Goal: Task Accomplishment & Management: Manage account settings

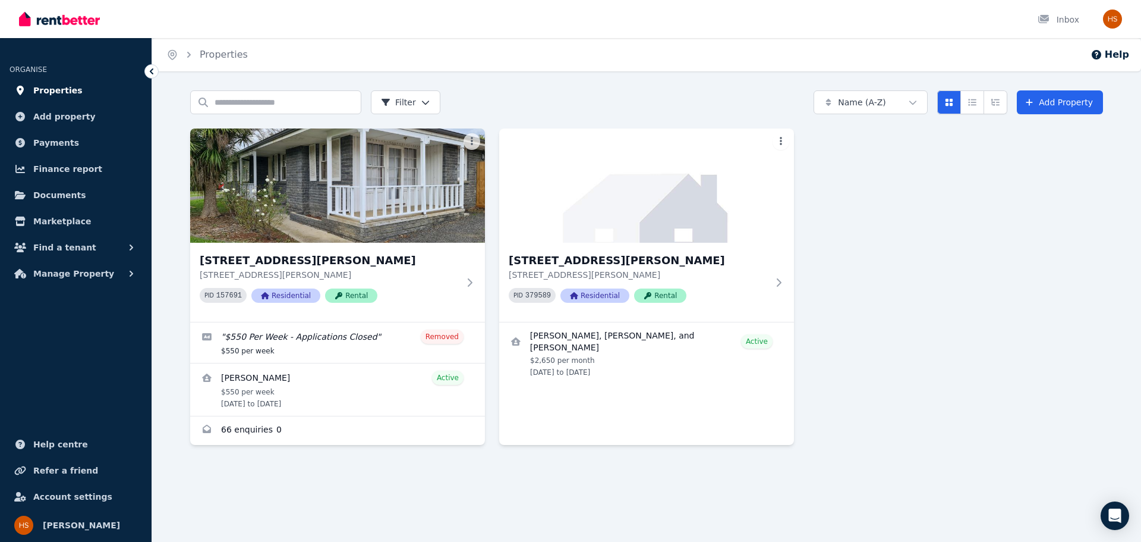
click at [51, 86] on span "Properties" at bounding box center [57, 90] width 49 height 14
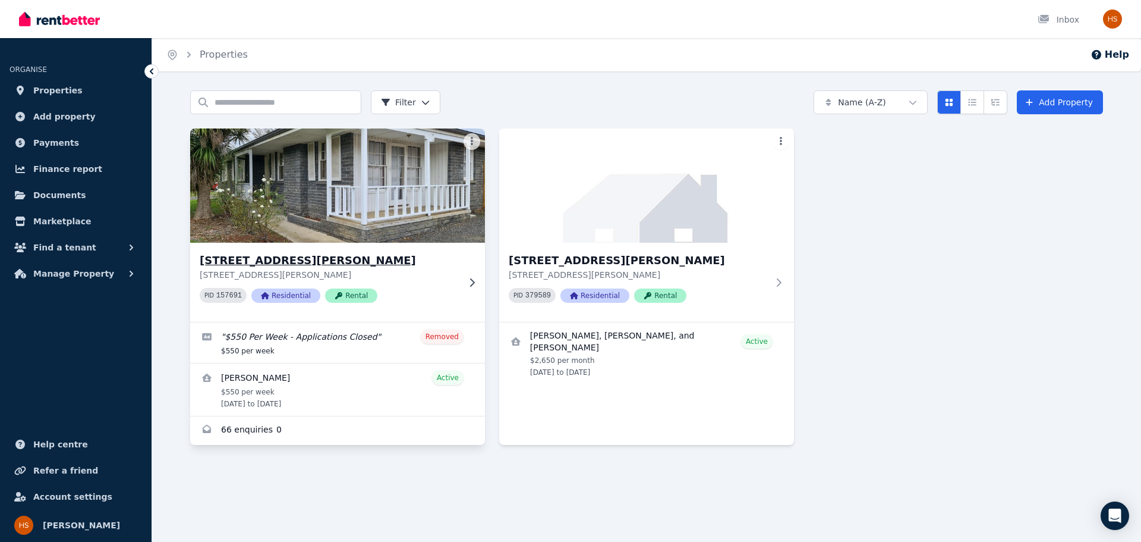
click at [267, 263] on h3 "[STREET_ADDRESS][PERSON_NAME]" at bounding box center [329, 260] width 259 height 17
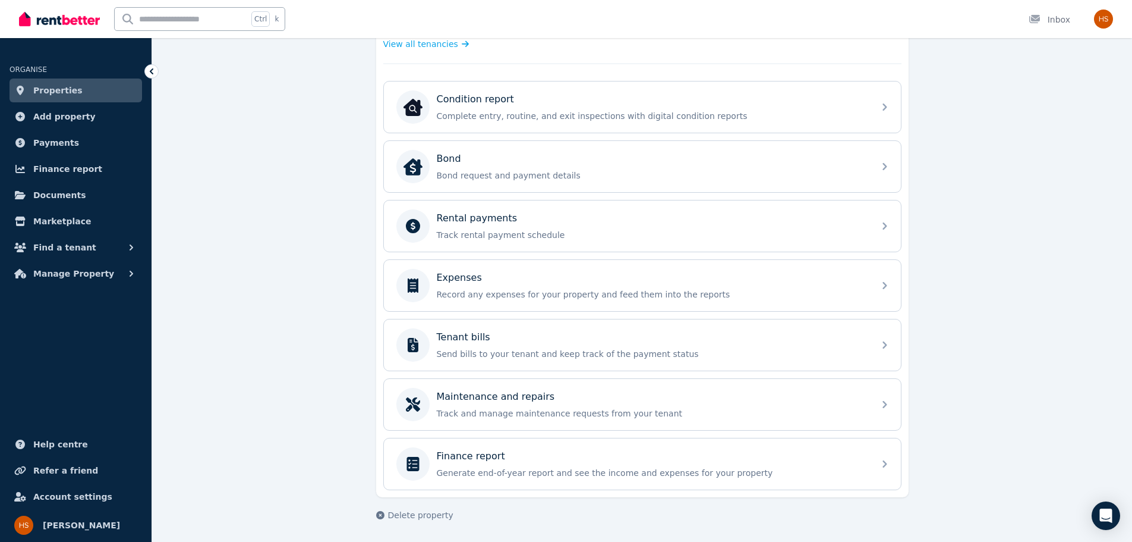
scroll to position [355, 0]
click at [478, 218] on p "Rental payments" at bounding box center [477, 217] width 81 height 14
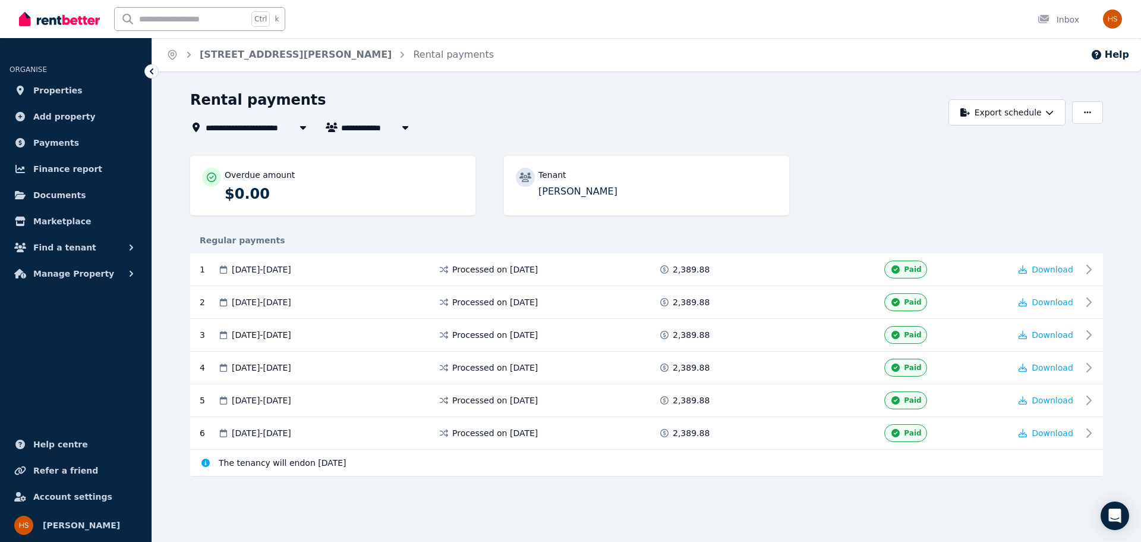
click at [402, 127] on icon "button" at bounding box center [405, 127] width 12 height 10
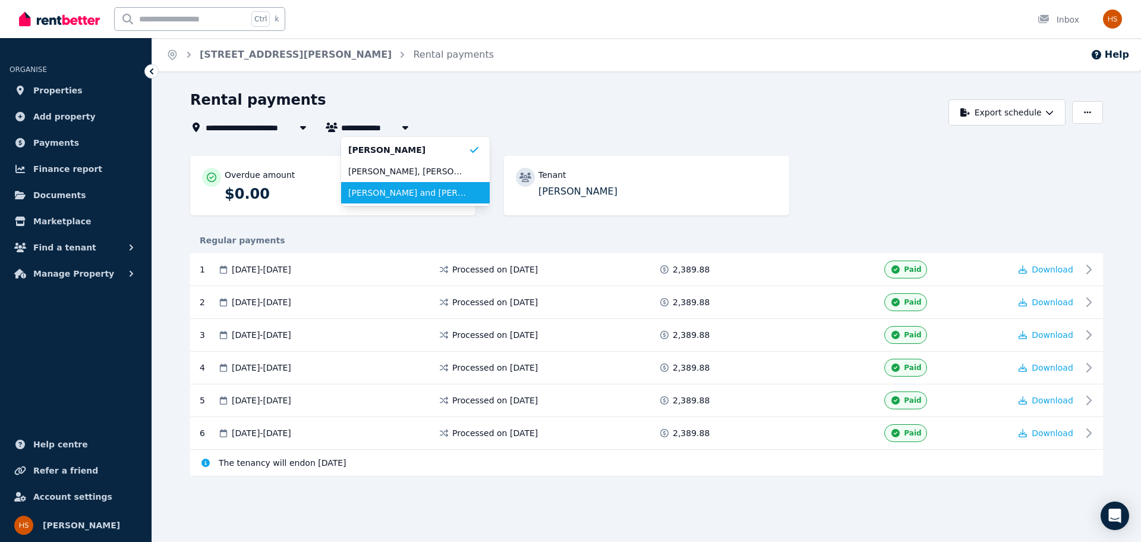
click at [417, 194] on span "[PERSON_NAME] and [PERSON_NAME]" at bounding box center [408, 193] width 120 height 12
type input "**********"
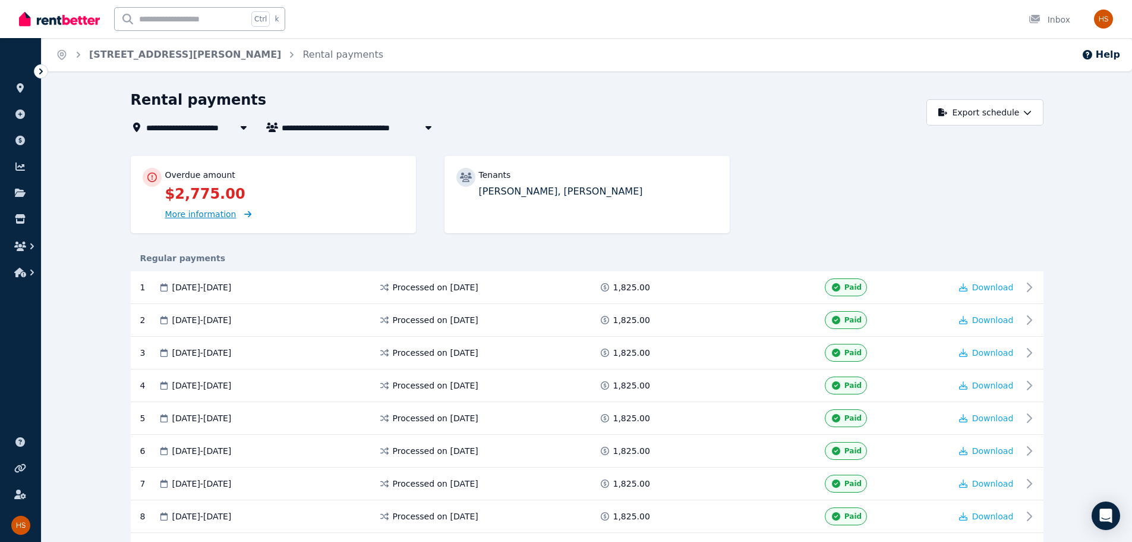
click at [193, 213] on span "More information" at bounding box center [200, 214] width 71 height 10
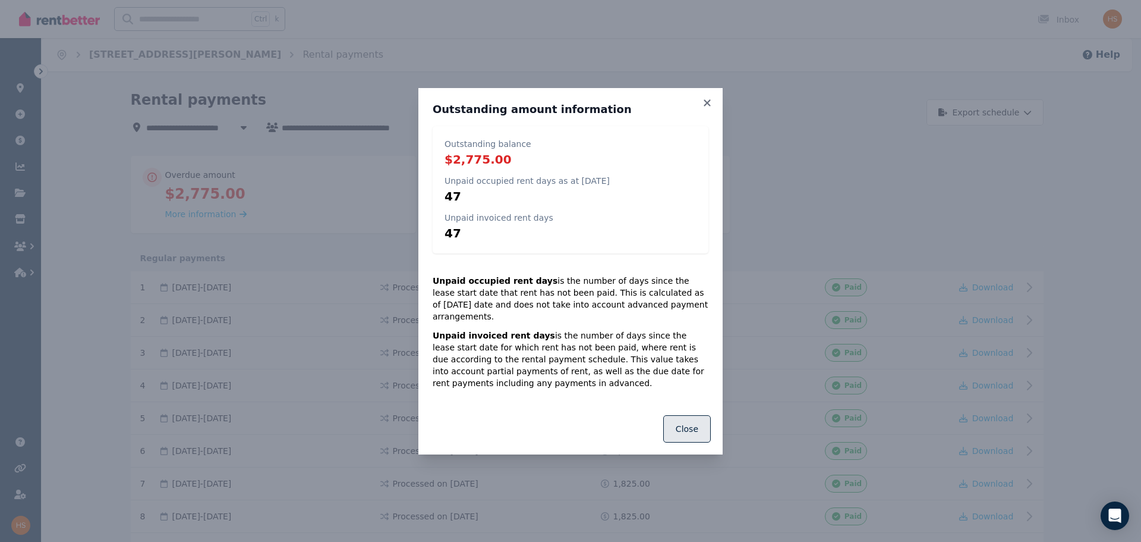
click at [691, 419] on button "Close" at bounding box center [687, 428] width 48 height 27
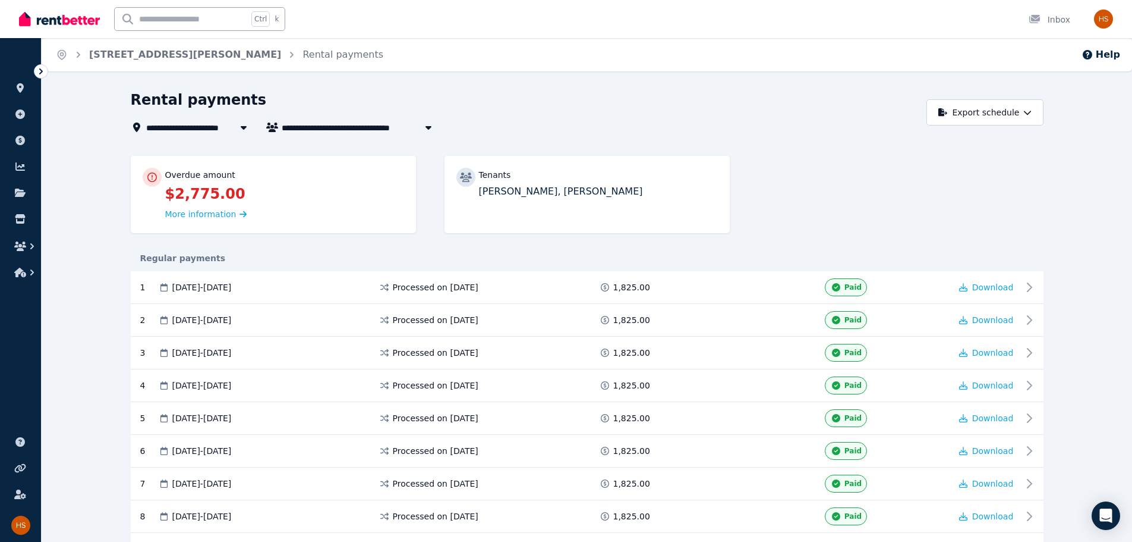
click at [37, 69] on icon at bounding box center [41, 71] width 12 height 12
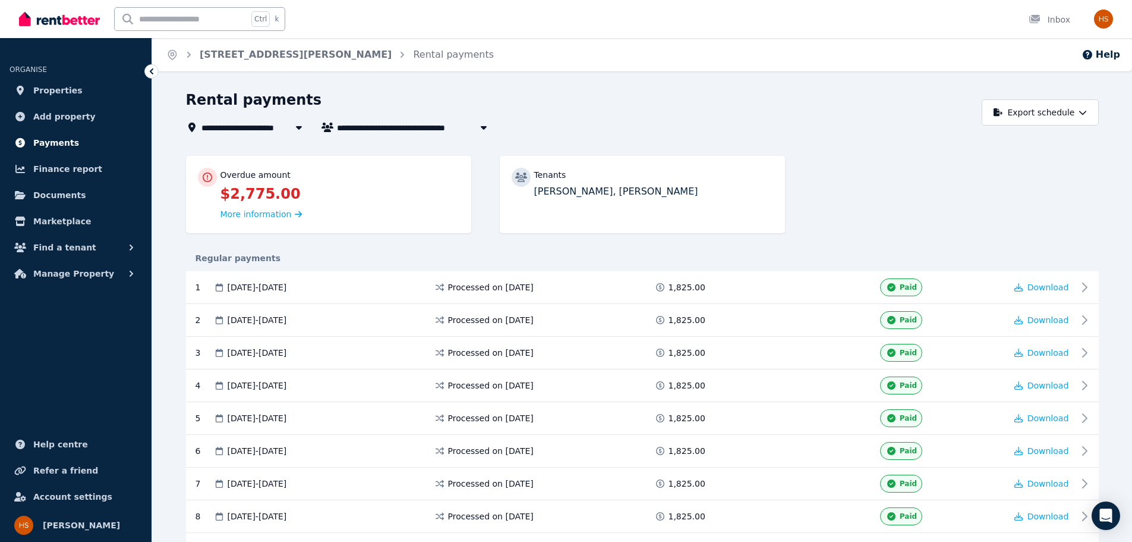
click at [54, 140] on span "Payments" at bounding box center [56, 143] width 46 height 14
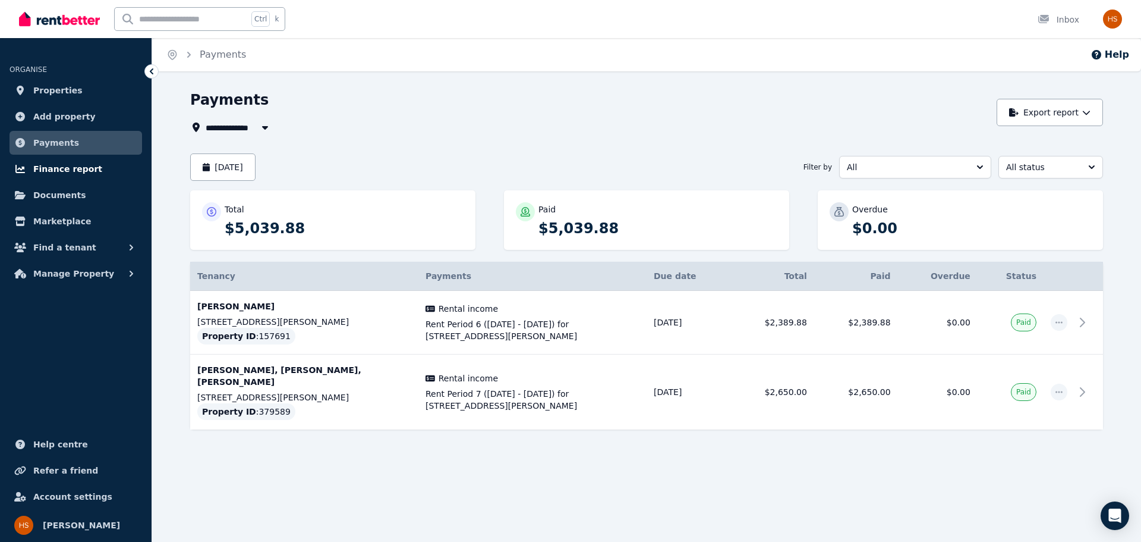
click at [60, 166] on span "Finance report" at bounding box center [67, 169] width 69 height 14
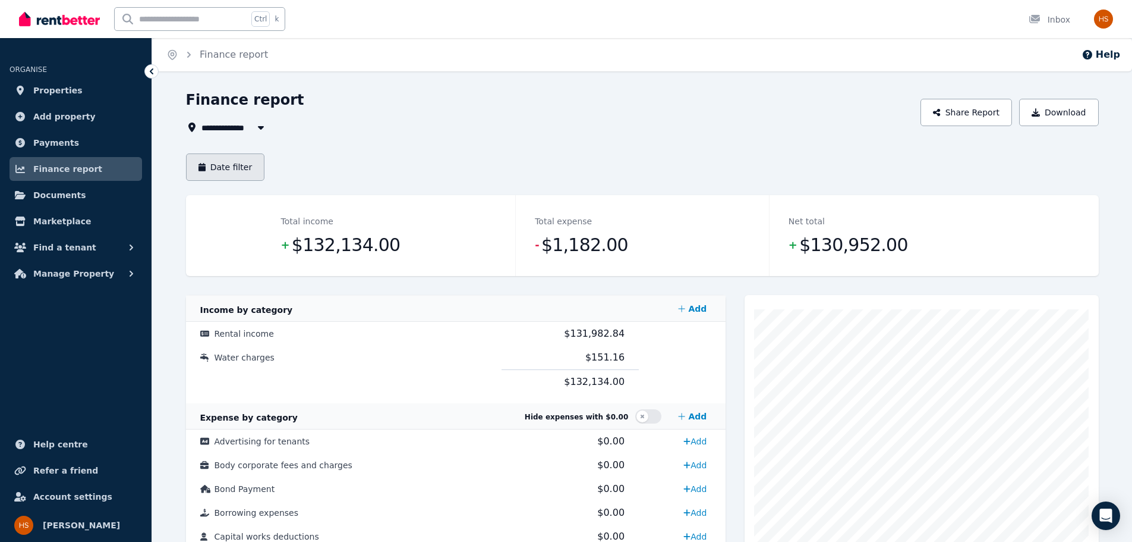
click at [237, 167] on button "Date filter" at bounding box center [225, 166] width 79 height 27
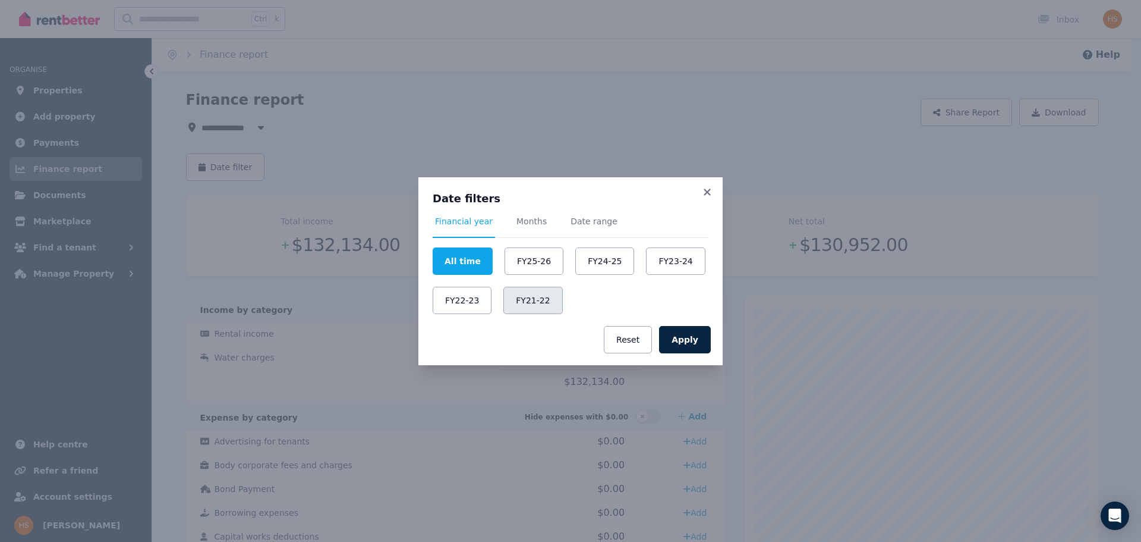
click at [530, 298] on button "FY21-22" at bounding box center [532, 300] width 59 height 27
click at [681, 339] on button "Apply" at bounding box center [685, 339] width 52 height 27
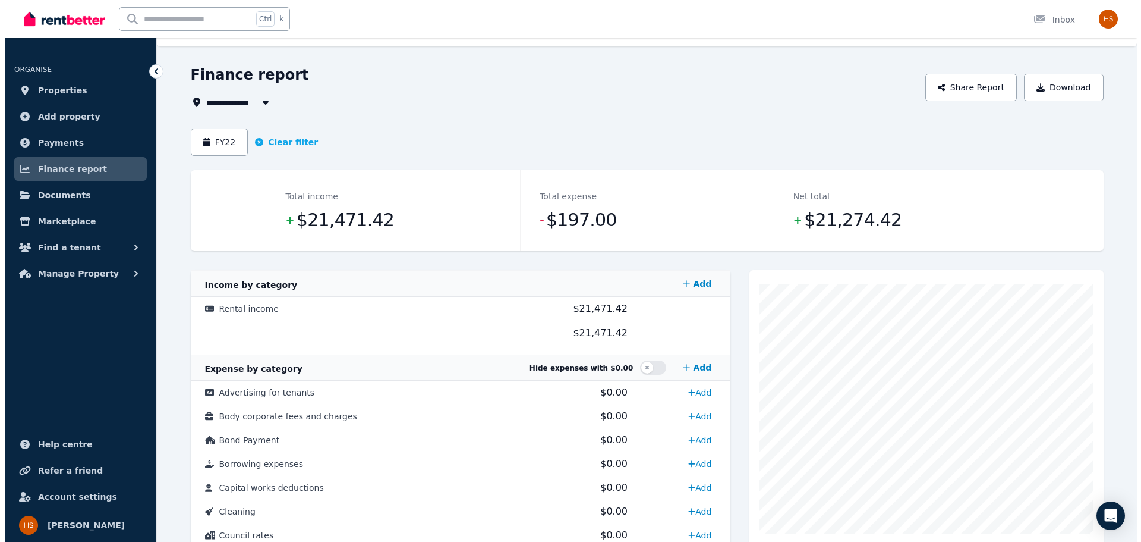
scroll to position [24, 0]
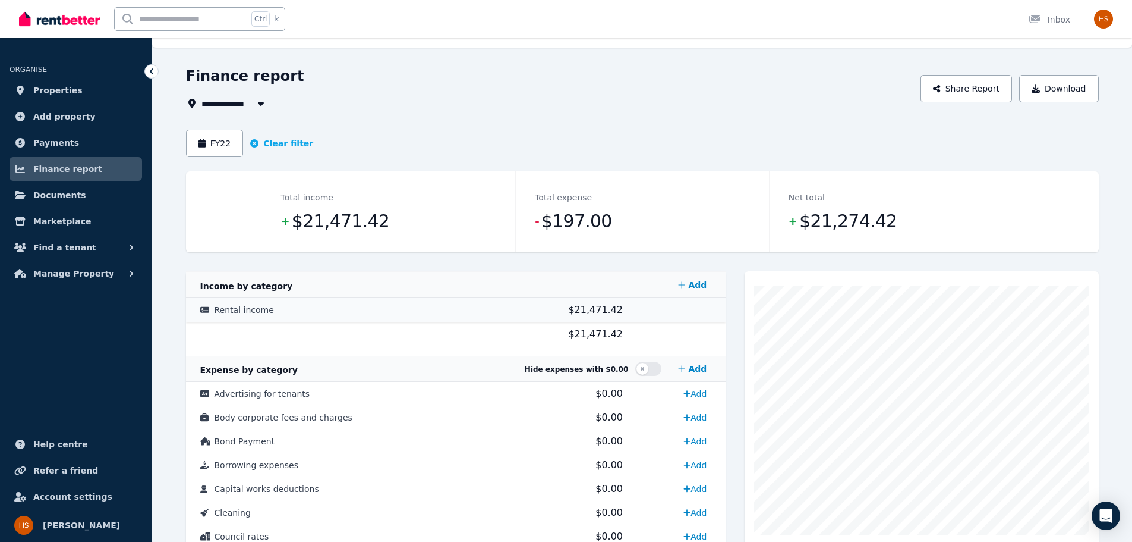
click at [248, 312] on span "Rental income" at bounding box center [244, 310] width 59 height 10
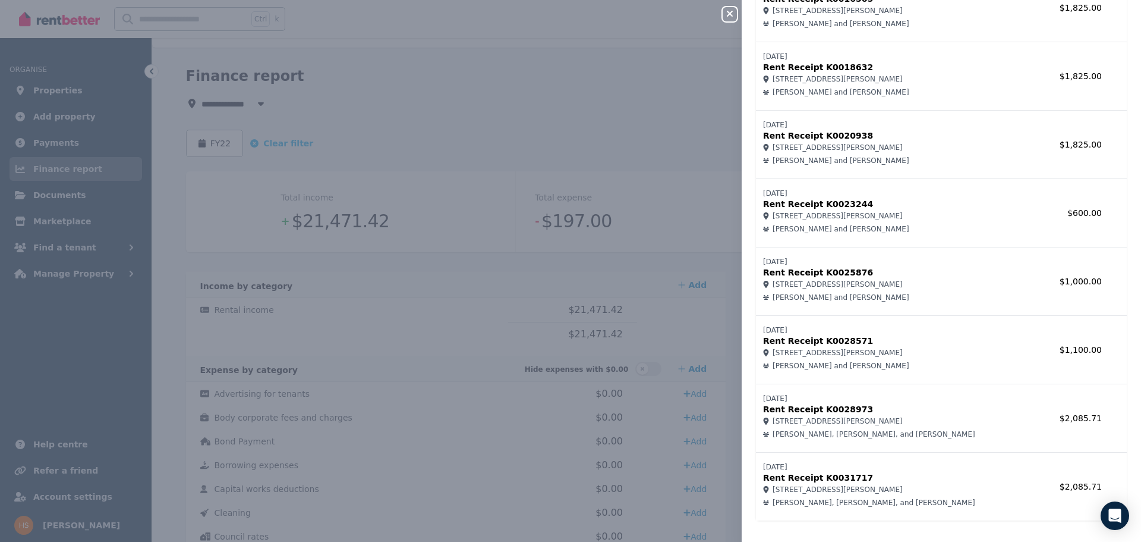
scroll to position [465, 0]
